Goal: Task Accomplishment & Management: Use online tool/utility

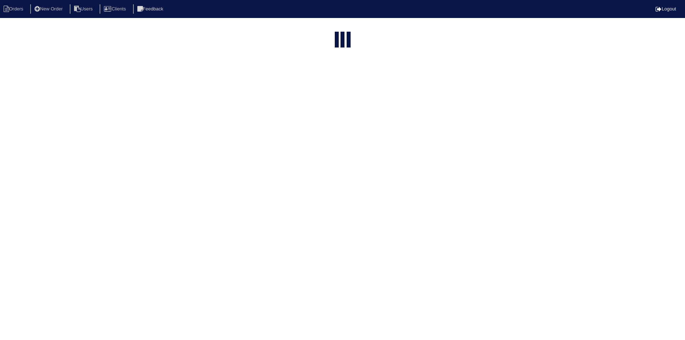
select select "15"
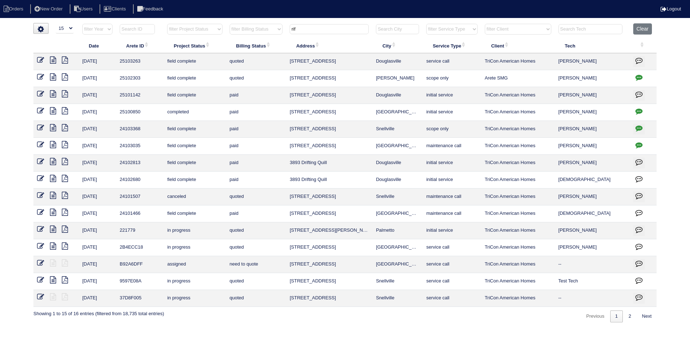
click at [329, 32] on input "rif" at bounding box center [329, 29] width 79 height 10
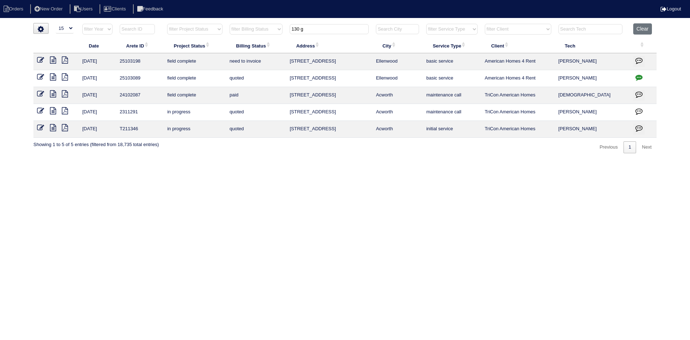
type input "130 g"
click at [51, 61] on icon at bounding box center [53, 59] width 6 height 7
click at [53, 78] on icon at bounding box center [53, 76] width 6 height 7
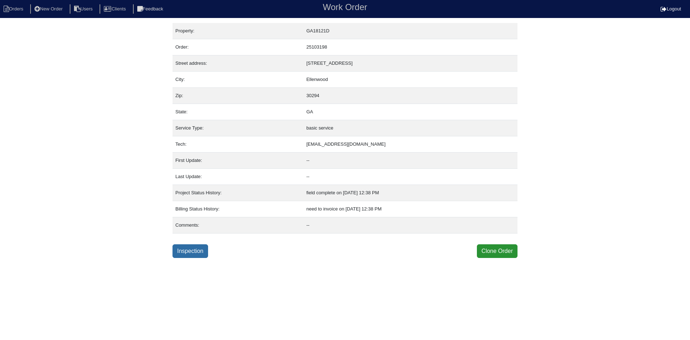
click at [191, 248] on link "Inspection" at bounding box center [191, 251] width 36 height 14
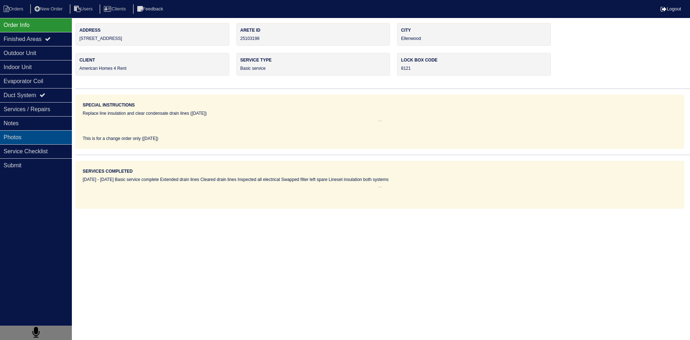
click at [43, 141] on div "Photos" at bounding box center [36, 137] width 72 height 14
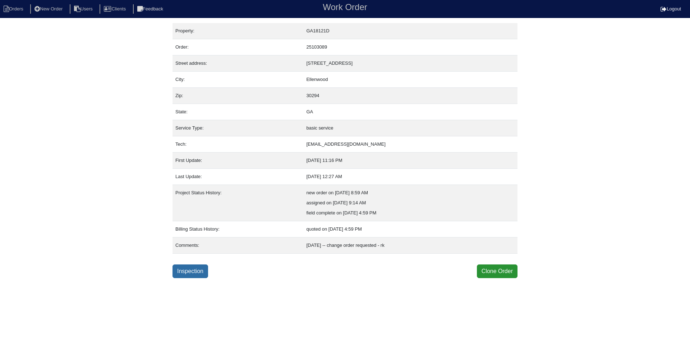
click at [197, 271] on link "Inspection" at bounding box center [191, 271] width 36 height 14
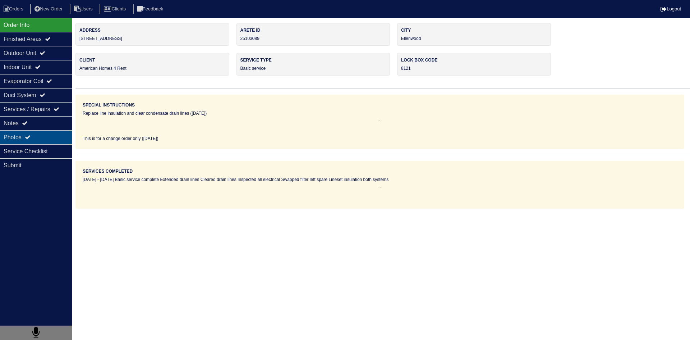
click at [45, 136] on div "Photos" at bounding box center [36, 137] width 72 height 14
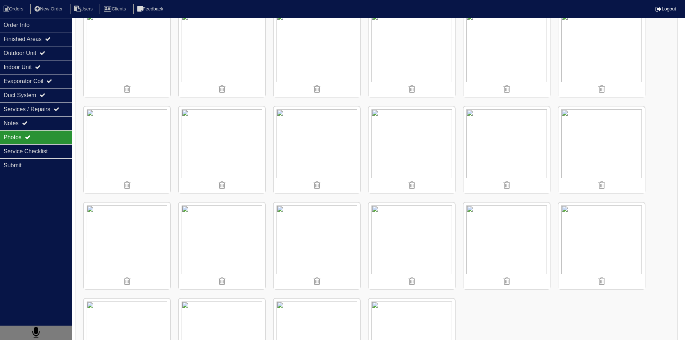
scroll to position [876, 0]
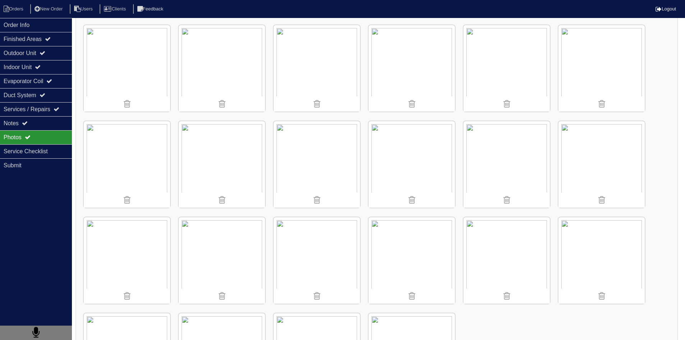
click at [418, 67] on img at bounding box center [412, 68] width 86 height 86
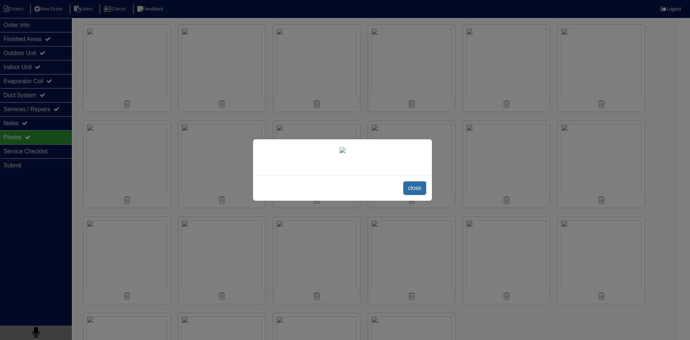
click at [415, 195] on span "close" at bounding box center [414, 188] width 23 height 14
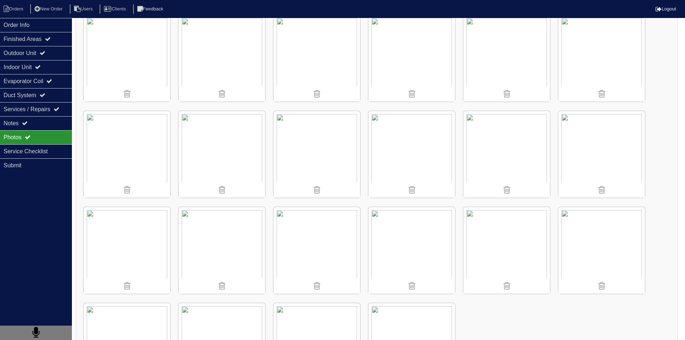
scroll to position [947, 0]
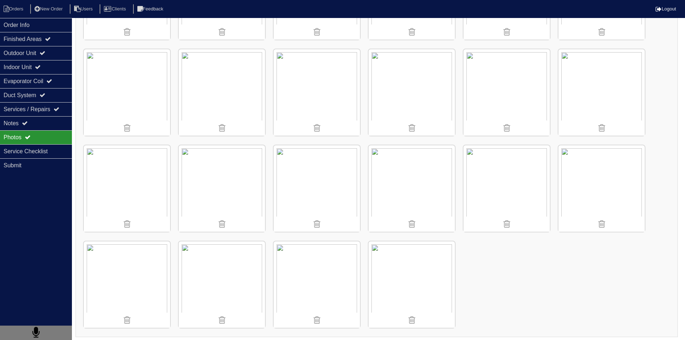
click at [616, 174] on img at bounding box center [601, 188] width 86 height 86
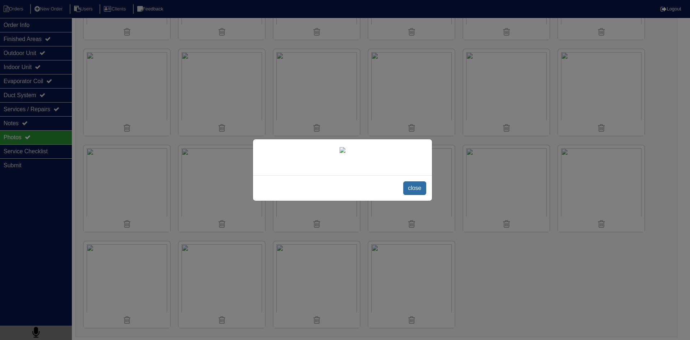
click at [413, 195] on span "close" at bounding box center [414, 188] width 23 height 14
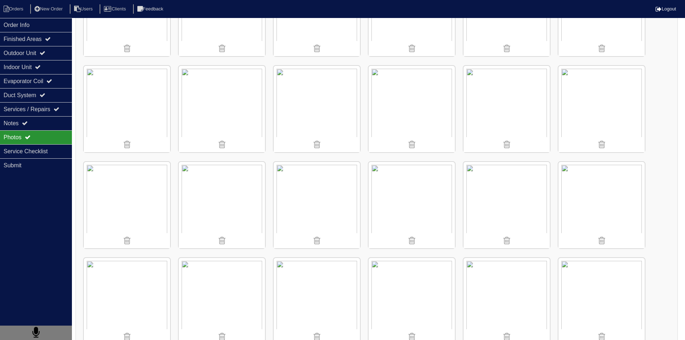
scroll to position [588, 0]
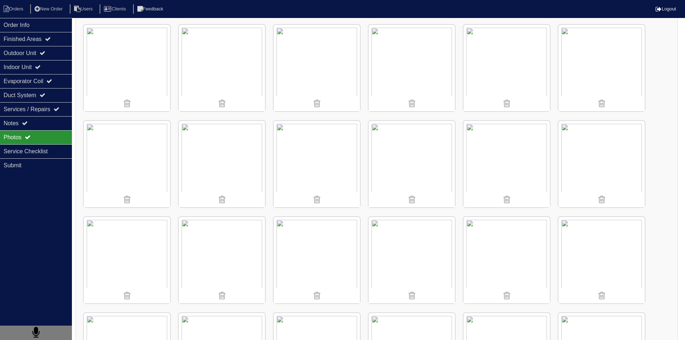
click at [504, 67] on img at bounding box center [506, 68] width 86 height 86
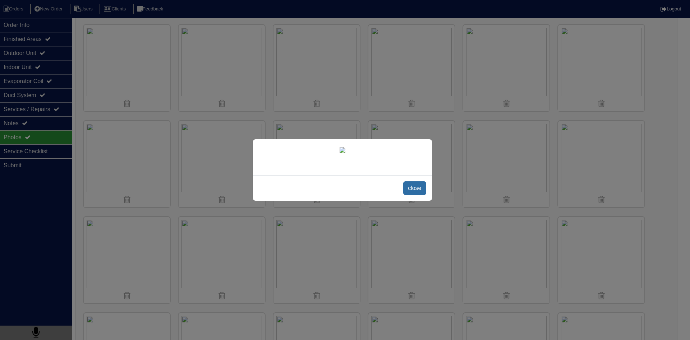
click at [413, 195] on span "close" at bounding box center [414, 188] width 23 height 14
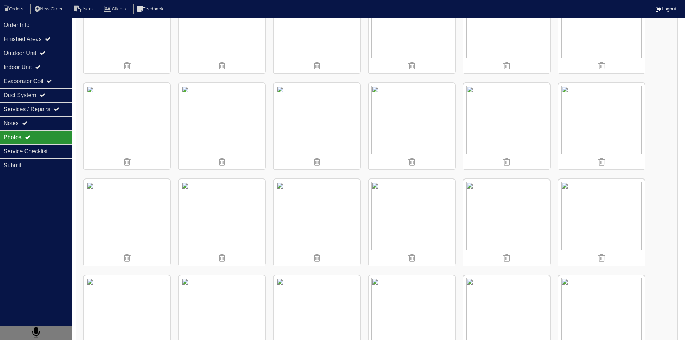
scroll to position [49, 0]
click at [600, 123] on img at bounding box center [601, 127] width 86 height 86
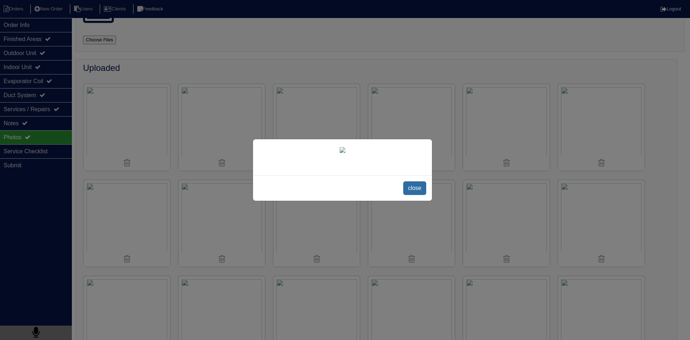
click at [413, 195] on span "close" at bounding box center [414, 188] width 23 height 14
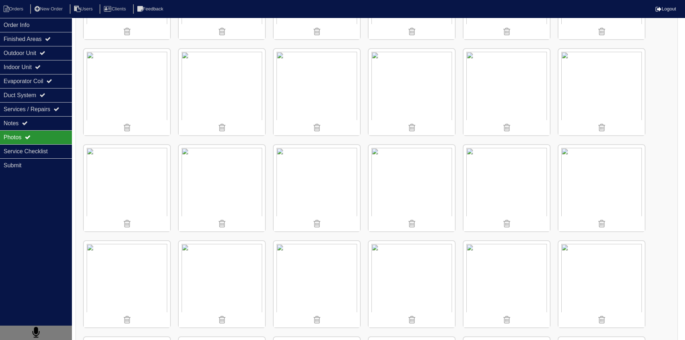
scroll to position [480, 0]
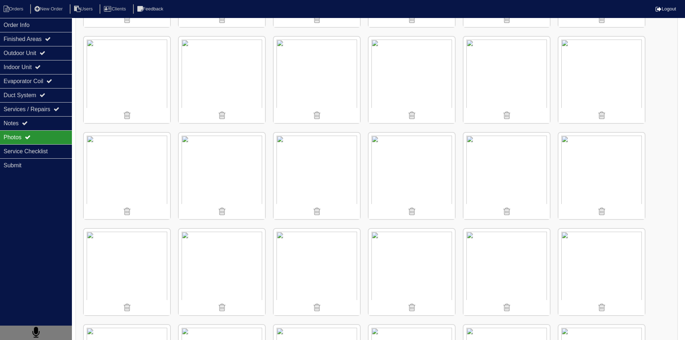
click at [40, 139] on div "Photos" at bounding box center [36, 137] width 72 height 14
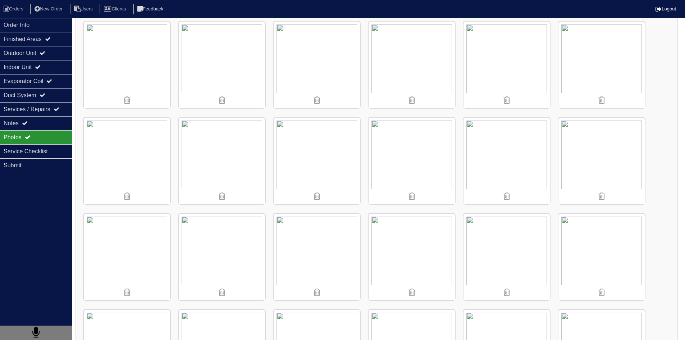
scroll to position [300, 0]
click at [508, 52] on img at bounding box center [506, 67] width 86 height 86
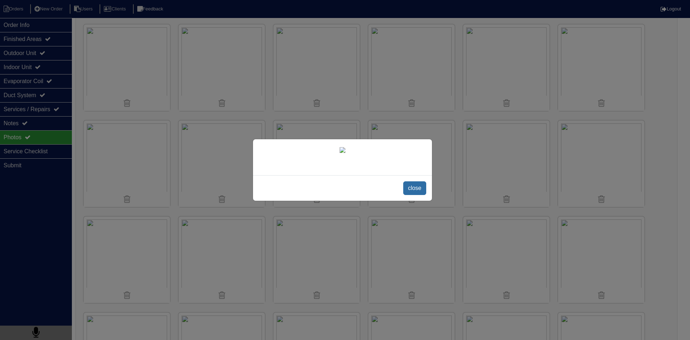
click at [420, 195] on span "close" at bounding box center [414, 188] width 23 height 14
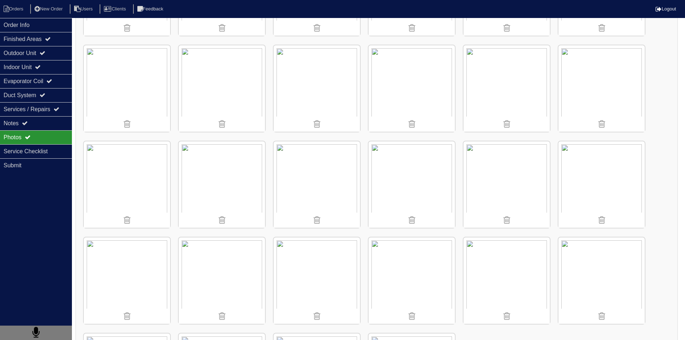
scroll to position [696, 0]
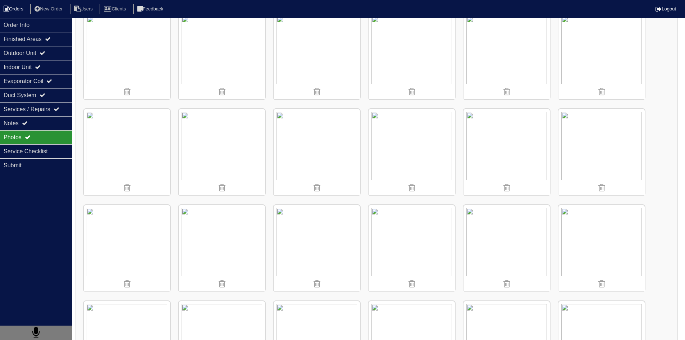
click at [13, 6] on li "Orders" at bounding box center [14, 9] width 29 height 10
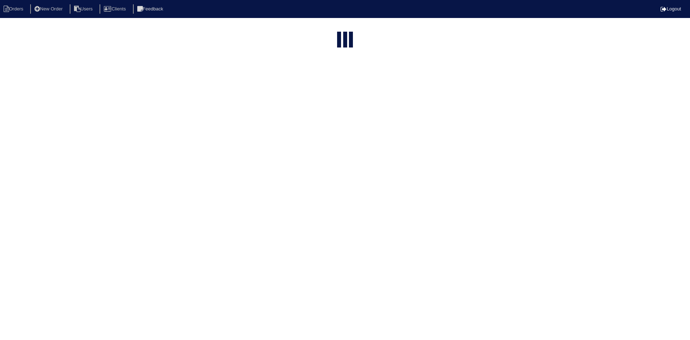
select select "15"
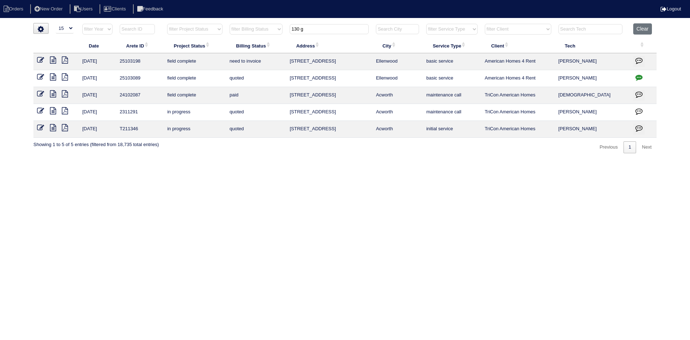
click at [310, 32] on input "130 g" at bounding box center [329, 29] width 79 height 10
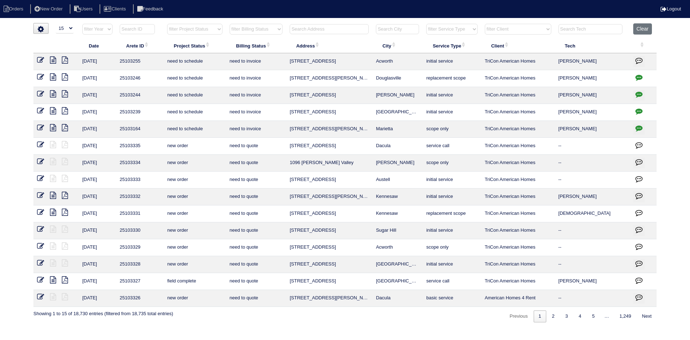
click at [316, 31] on input "text" at bounding box center [329, 29] width 79 height 10
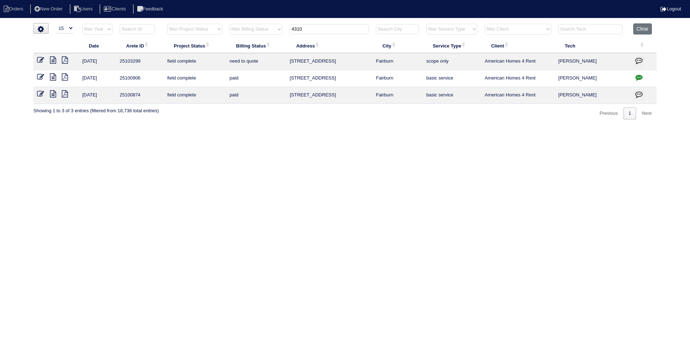
type input "4310"
click at [55, 62] on icon at bounding box center [53, 59] width 6 height 7
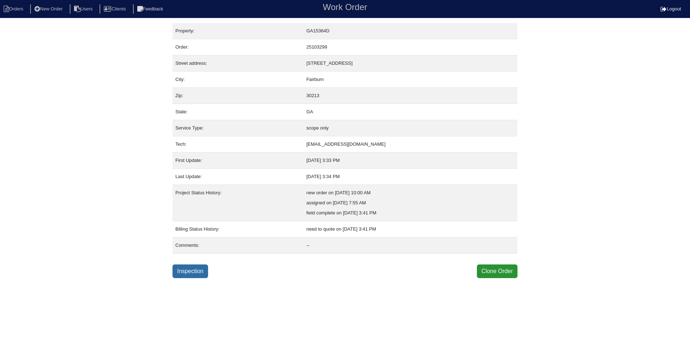
click at [197, 272] on link "Inspection" at bounding box center [191, 271] width 36 height 14
click at [188, 273] on link "Inspection" at bounding box center [191, 271] width 36 height 14
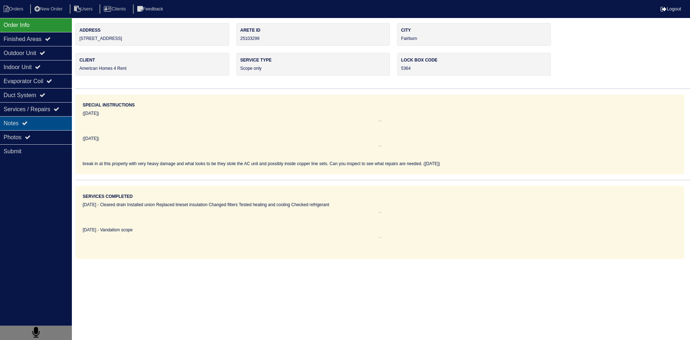
click at [46, 125] on div "Notes" at bounding box center [36, 123] width 72 height 14
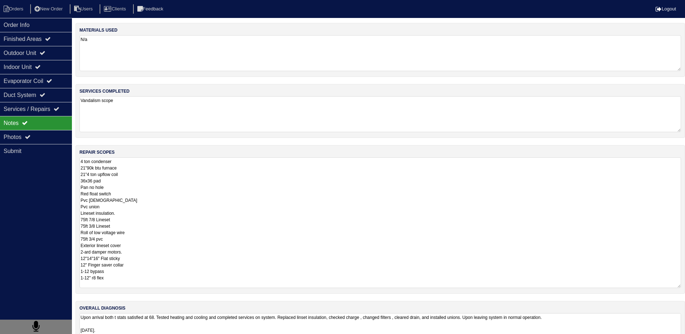
click at [120, 169] on textarea "4 ton condenser 21"90k btu furnace 21"4 ton upflow coil 36x36 pad Pan no hole R…" at bounding box center [380, 222] width 602 height 131
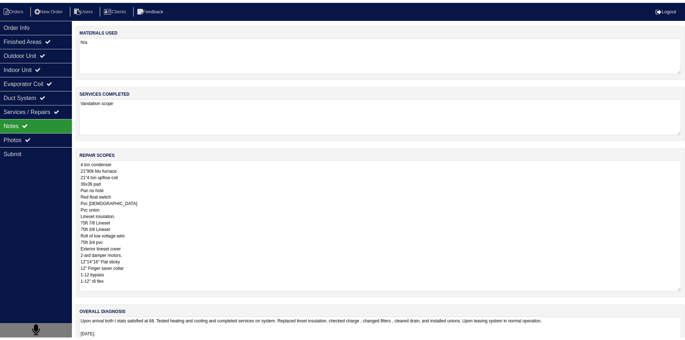
scroll to position [1, 0]
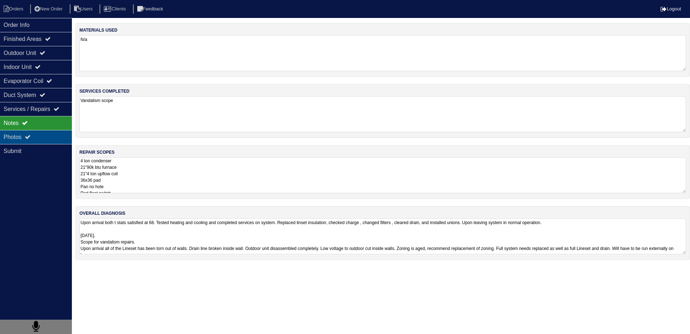
click at [47, 137] on div "Photos" at bounding box center [36, 137] width 72 height 14
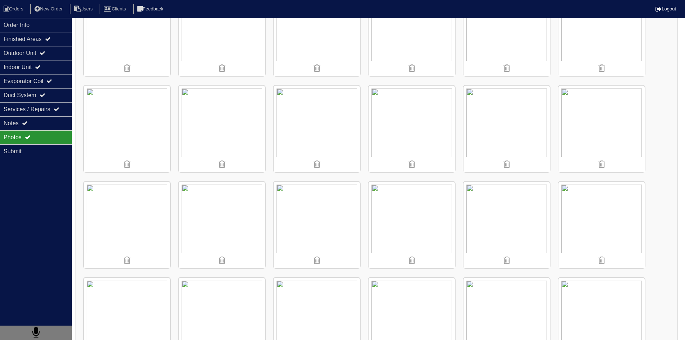
scroll to position [144, 0]
click at [41, 125] on div "Notes" at bounding box center [36, 123] width 72 height 14
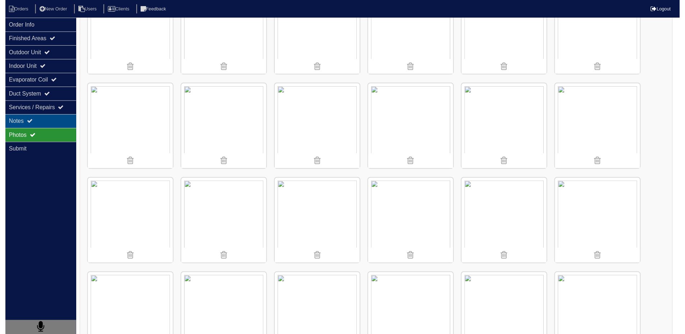
scroll to position [0, 0]
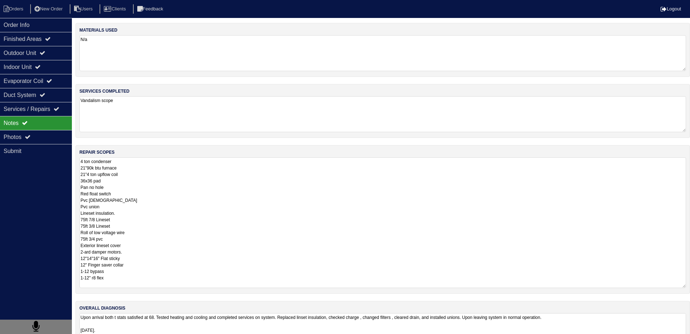
click at [214, 176] on textarea "4 ton condenser 21"90k btu furnace 21"4 ton upflow coil 36x36 pad Pan no hole R…" at bounding box center [382, 222] width 607 height 131
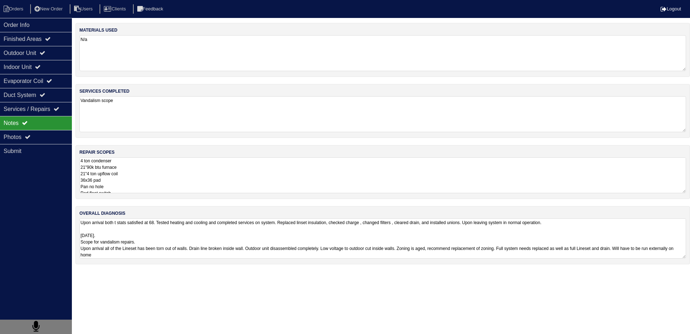
click at [209, 272] on html "Orders New Order Users Clients Feedback Logout Orders New Order Users Clients M…" at bounding box center [345, 136] width 690 height 272
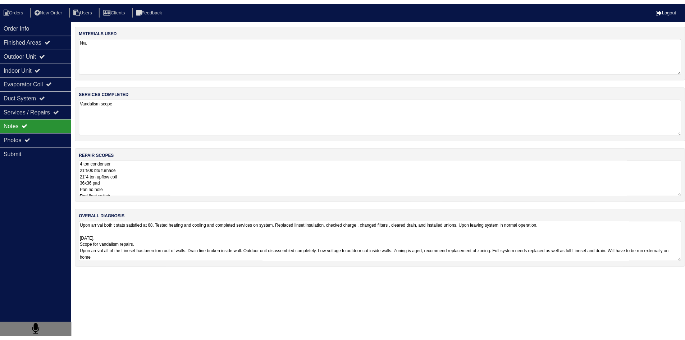
scroll to position [1, 0]
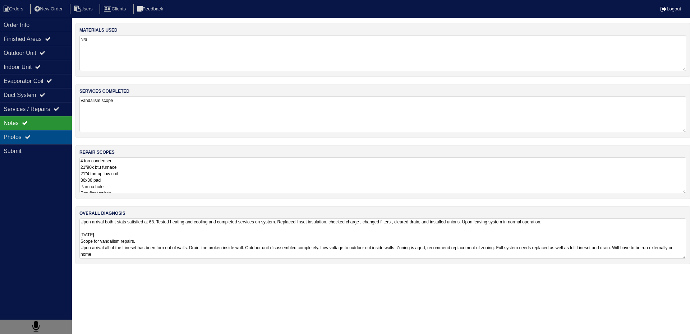
click at [45, 141] on div "Photos" at bounding box center [36, 137] width 72 height 14
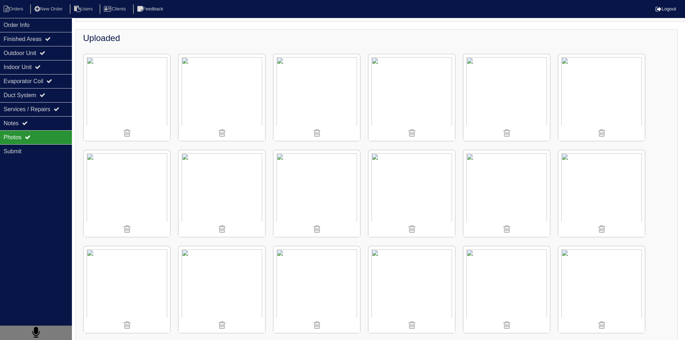
scroll to position [73, 0]
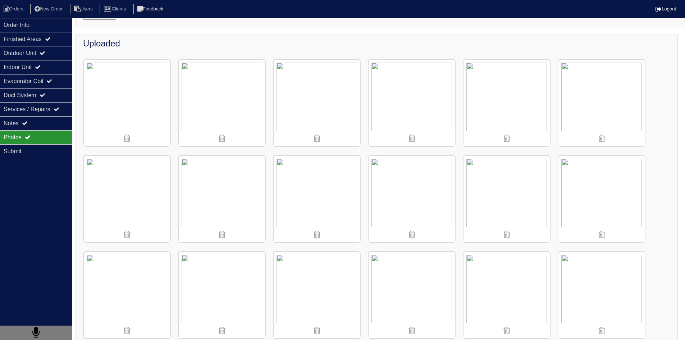
click at [597, 192] on img at bounding box center [601, 199] width 86 height 86
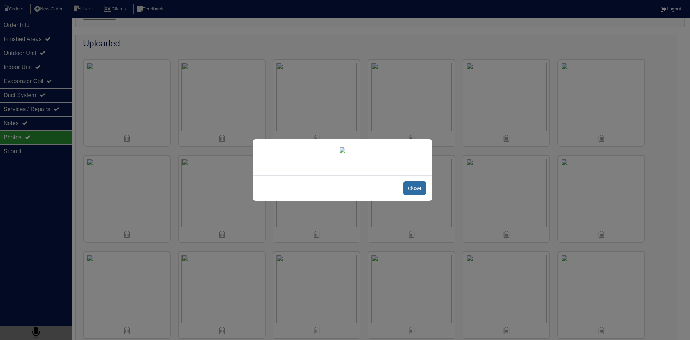
click at [413, 195] on span "close" at bounding box center [414, 188] width 23 height 14
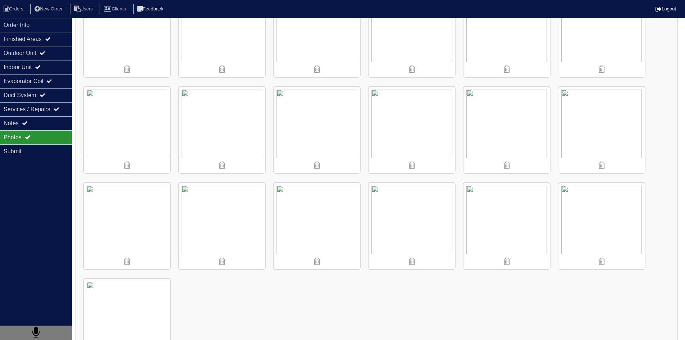
scroll to position [756, 0]
